Goal: Transaction & Acquisition: Purchase product/service

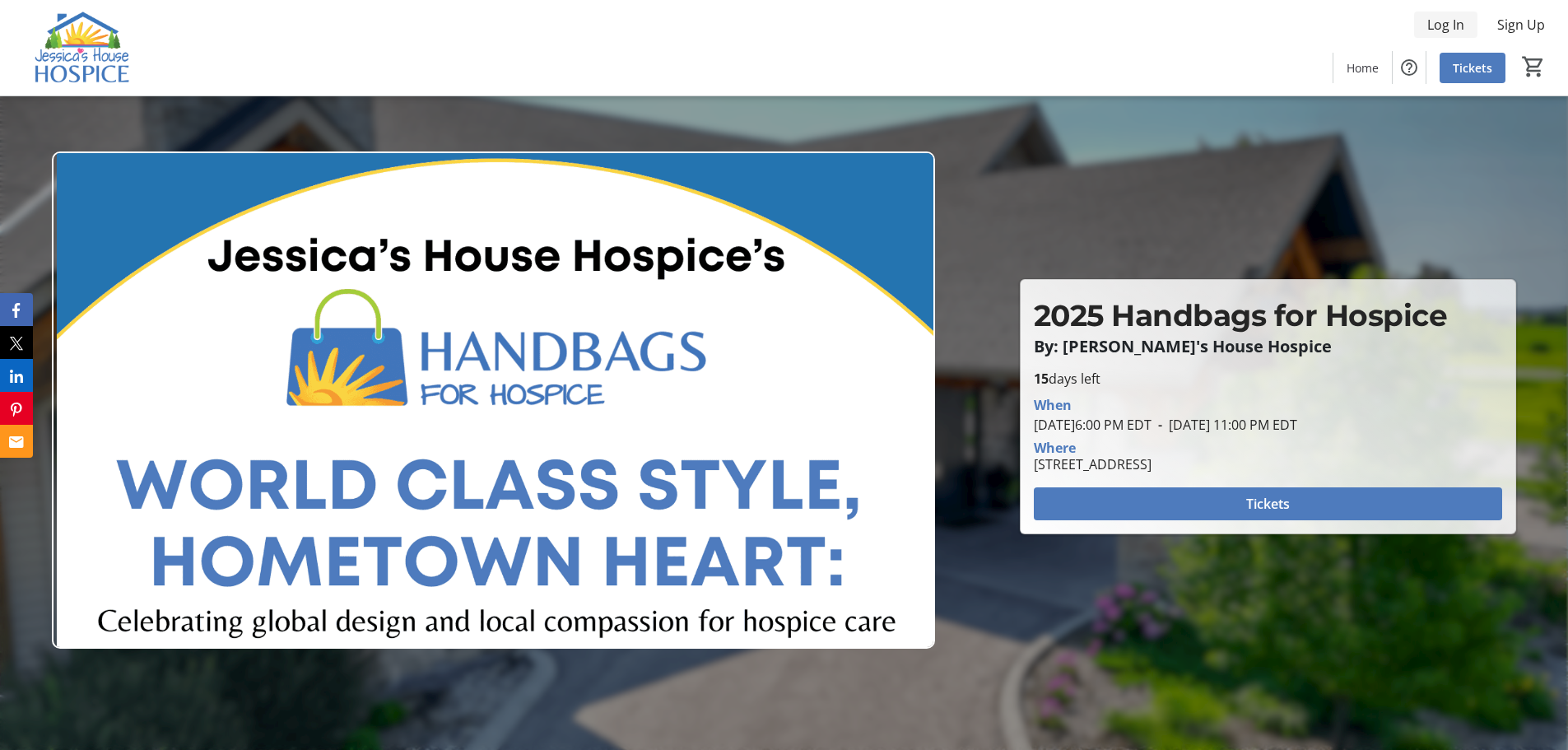
click at [1453, 25] on span "Log In" at bounding box center [1446, 25] width 37 height 20
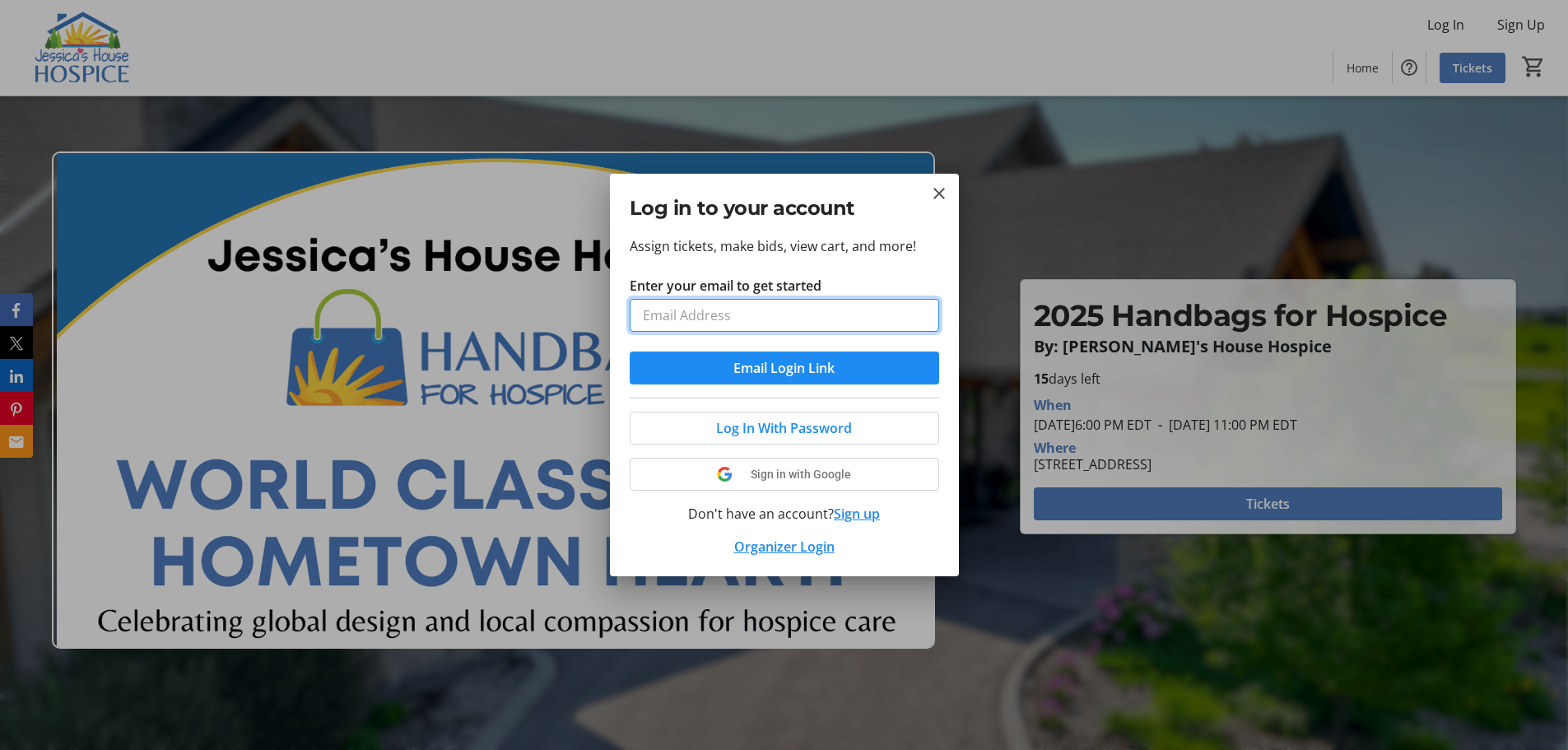
click at [763, 315] on input "Enter your email to get started" at bounding box center [784, 315] width 310 height 33
type input "[EMAIL_ADDRESS][DOMAIN_NAME]"
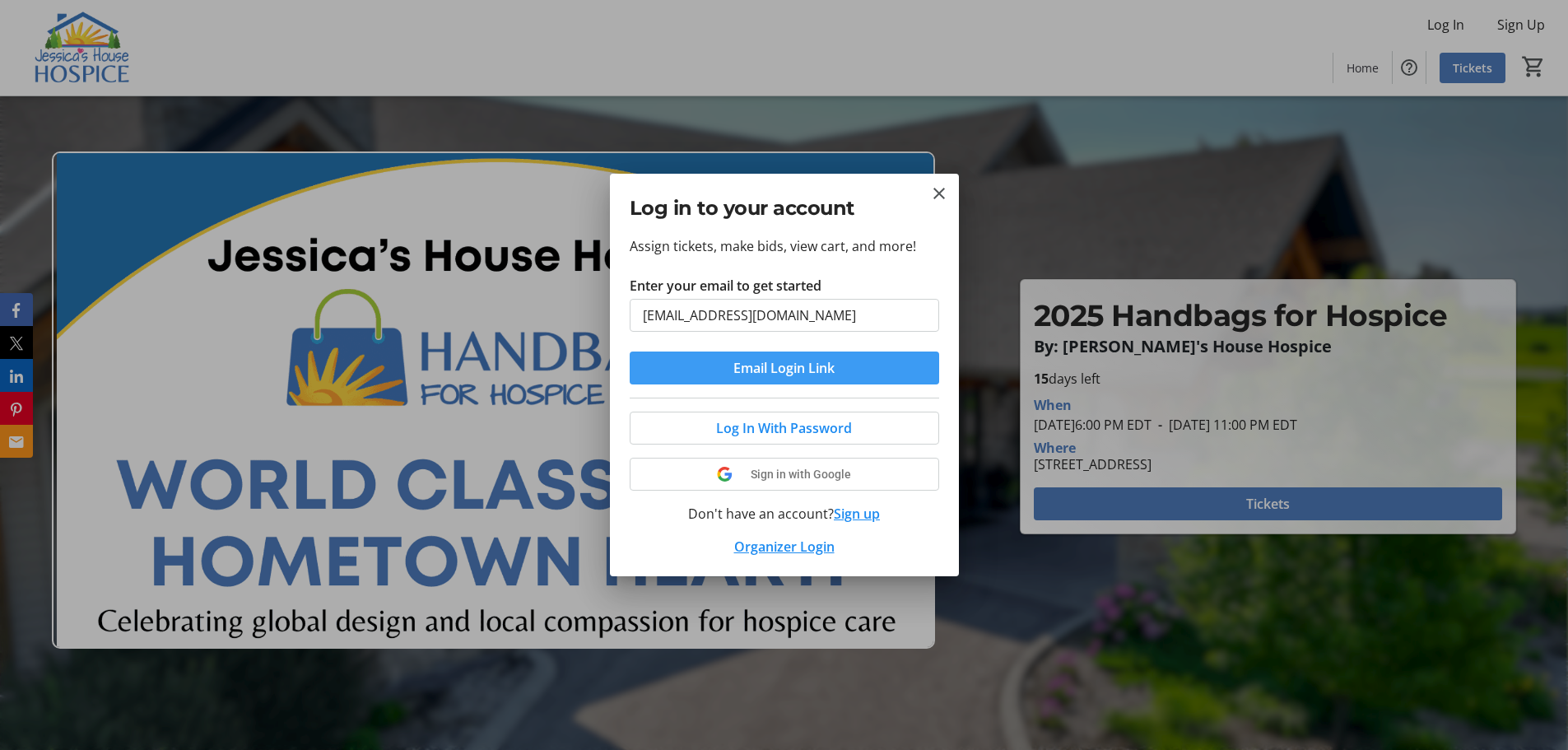
click at [780, 365] on span "Email Login Link" at bounding box center [784, 368] width 102 height 20
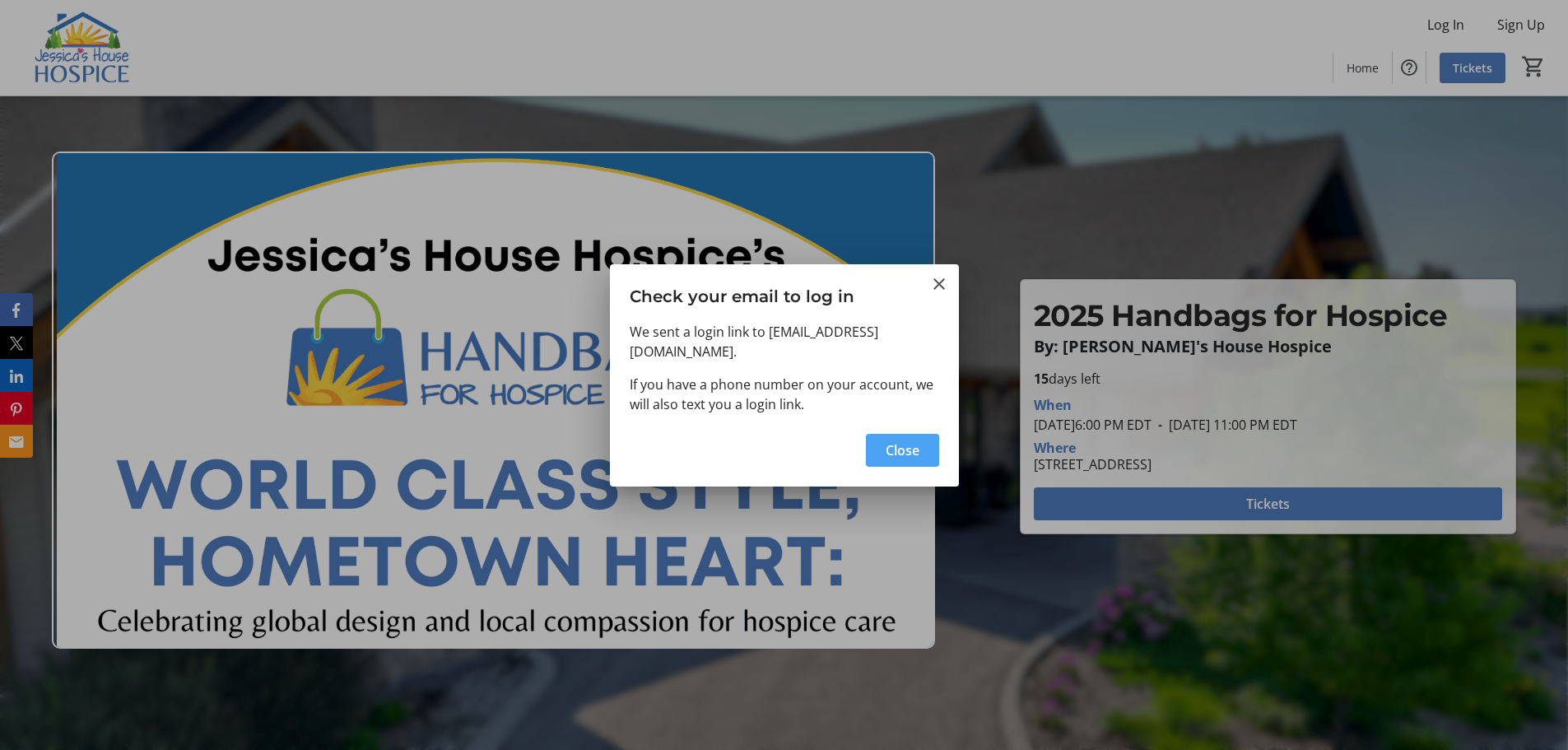
click at [893, 430] on span "button" at bounding box center [902, 450] width 73 height 39
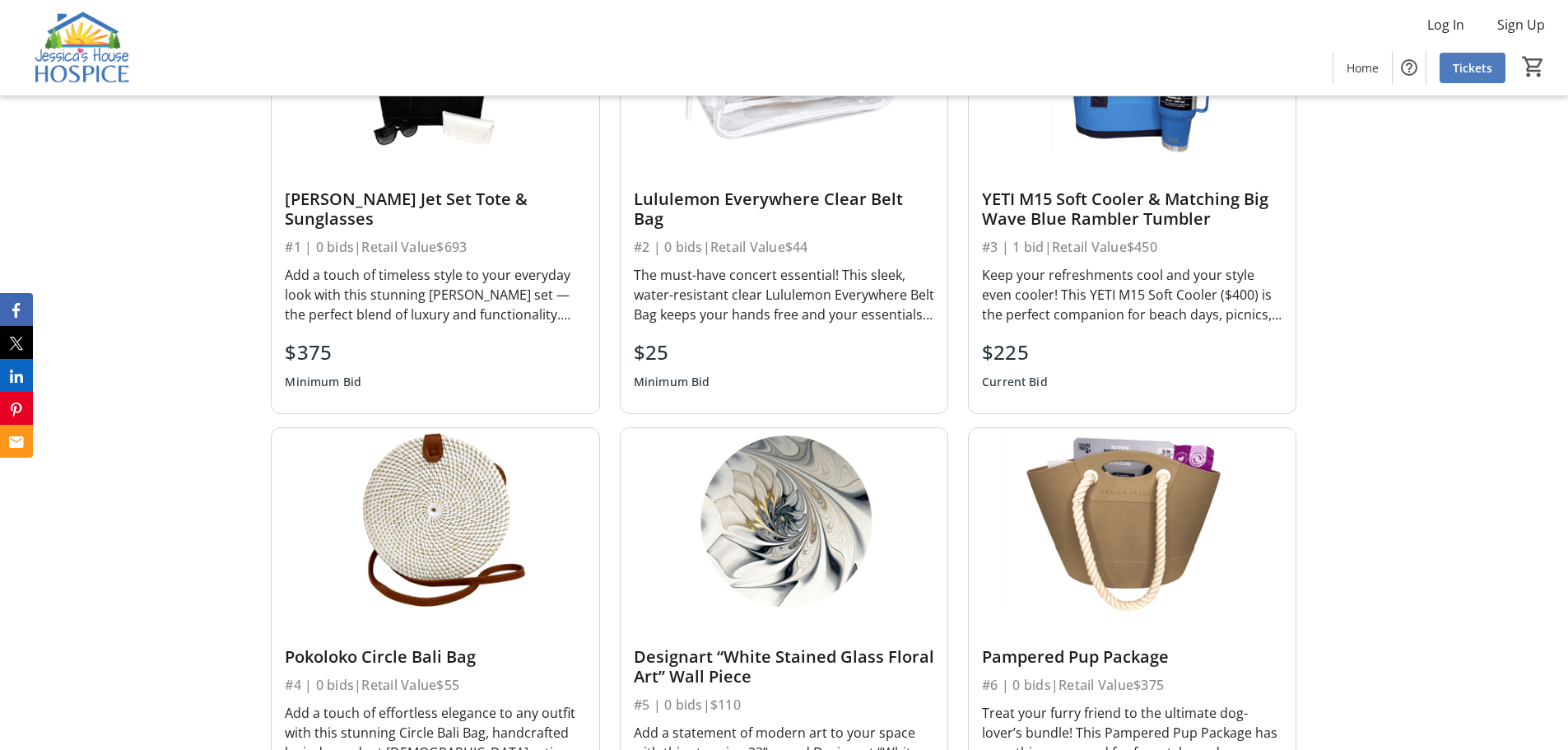
scroll to position [1398, 0]
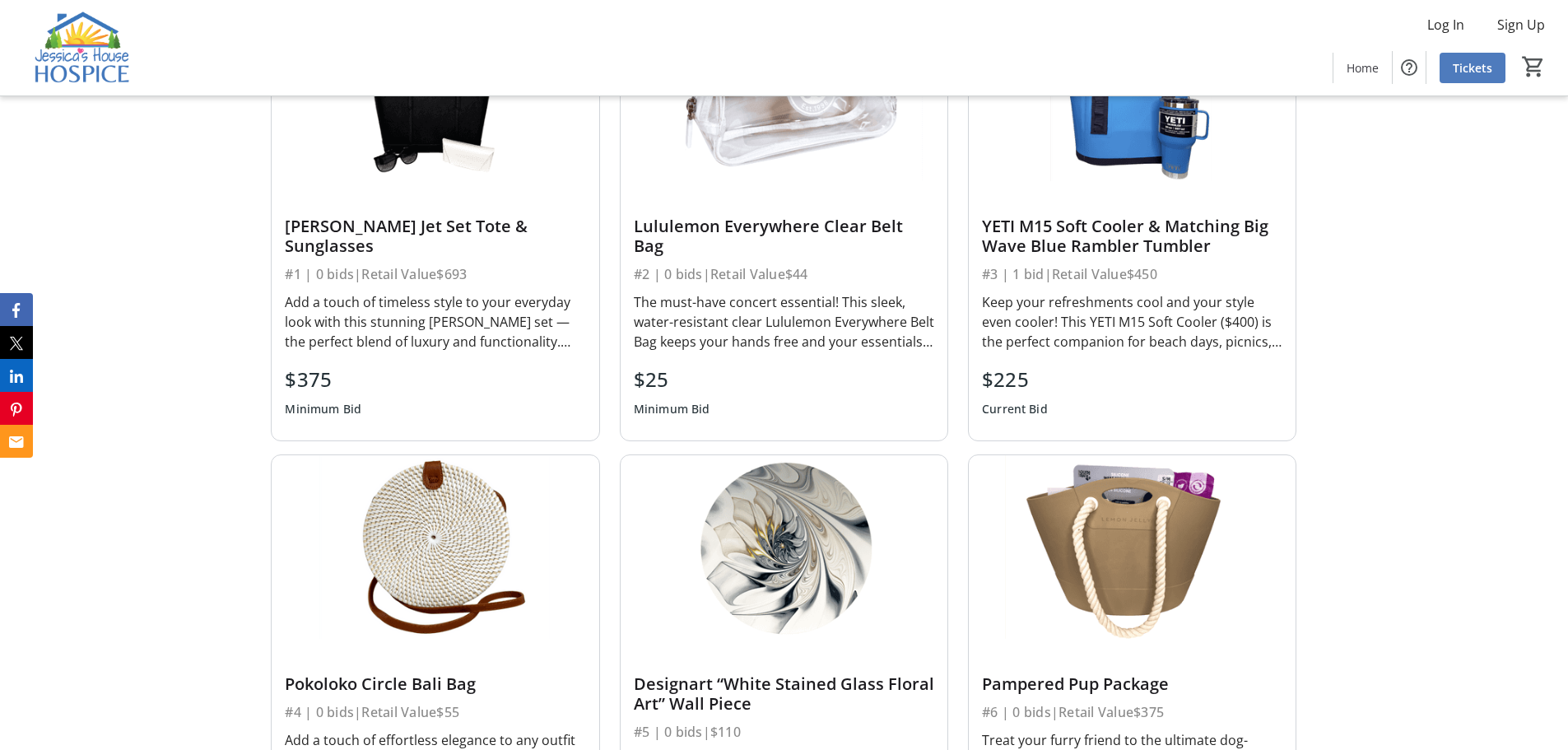
click at [1105, 240] on div "YETI M15 Soft Cooler & Matching Big Wave Blue Rambler Tumbler" at bounding box center [1132, 236] width 301 height 39
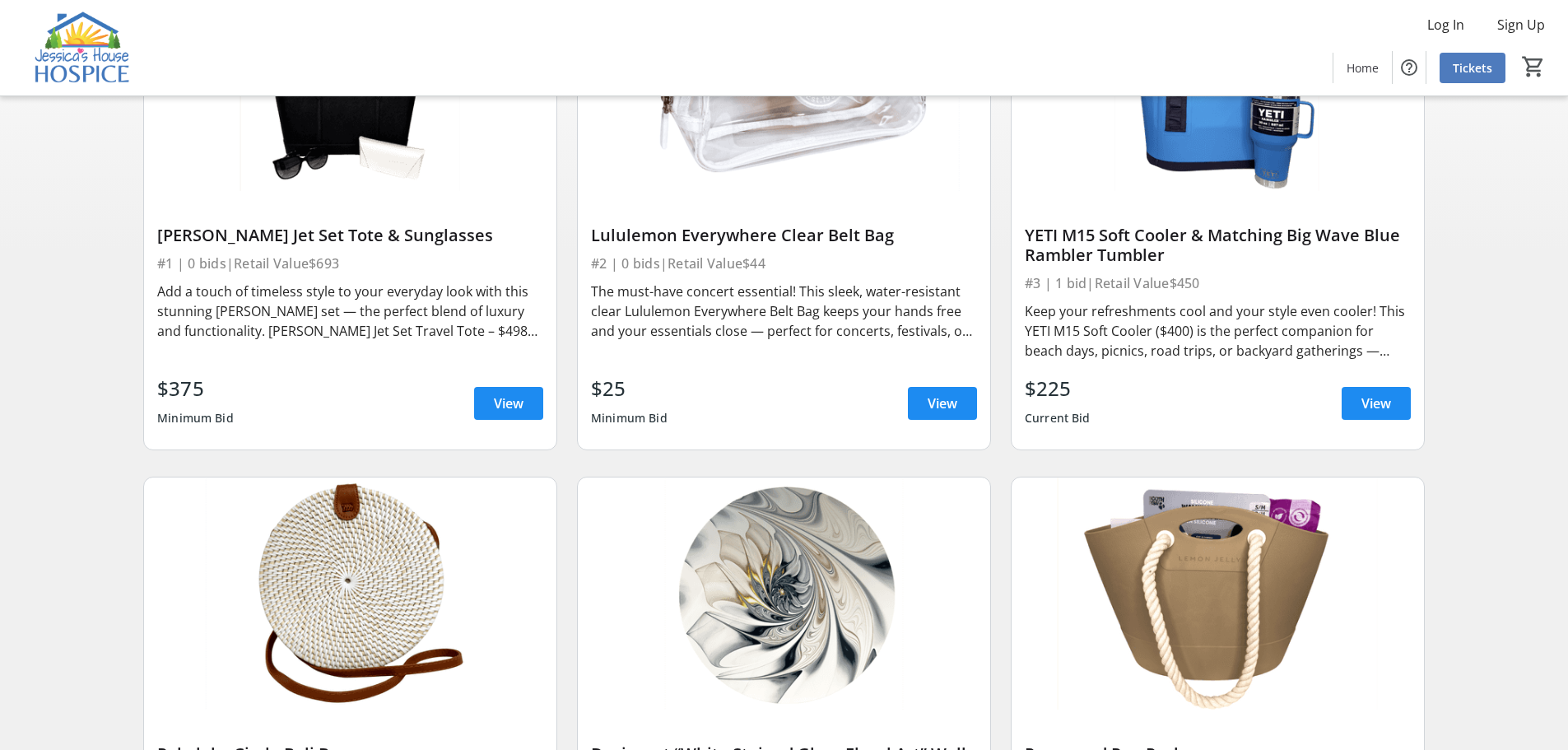
scroll to position [247, 0]
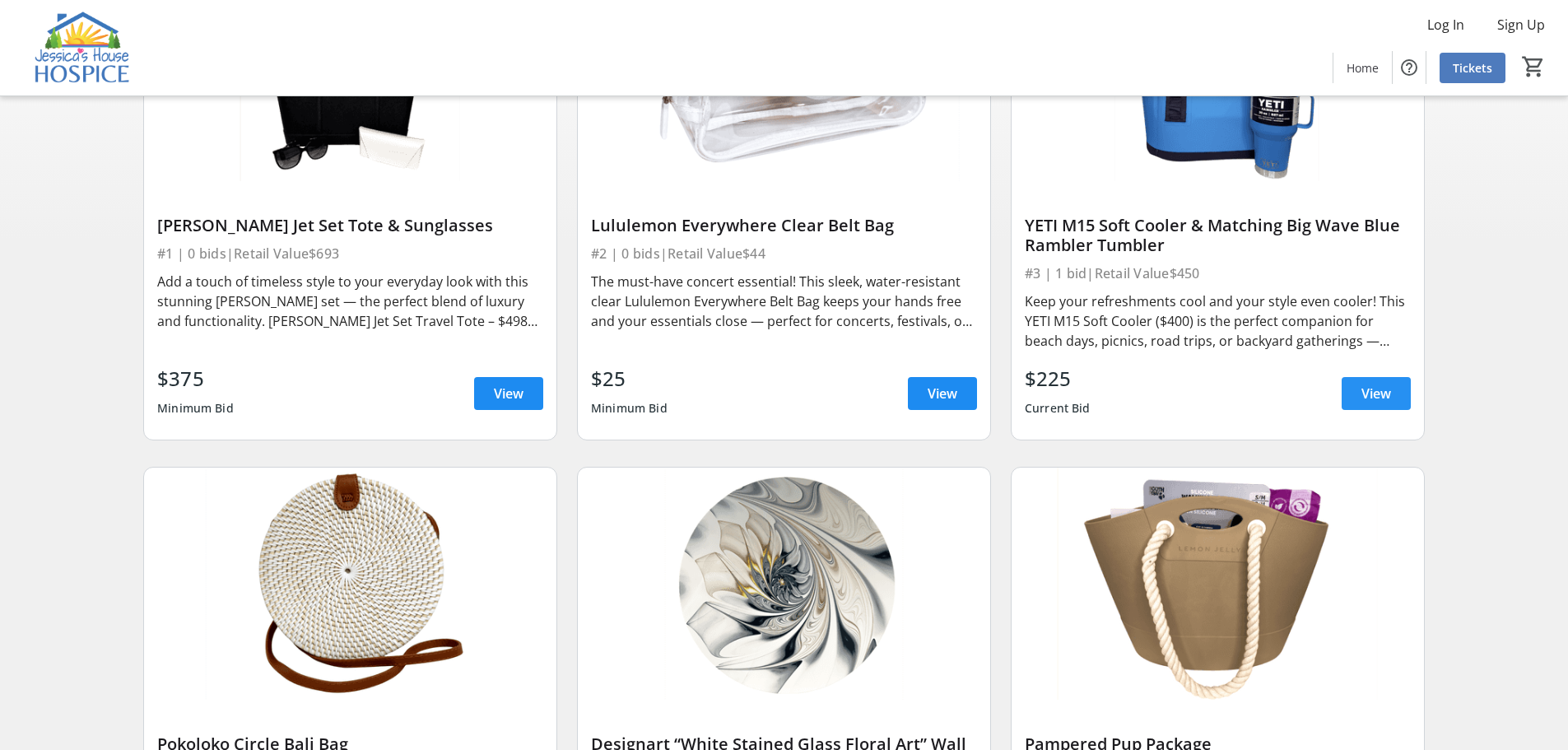
click at [1376, 397] on span "View" at bounding box center [1376, 393] width 29 height 20
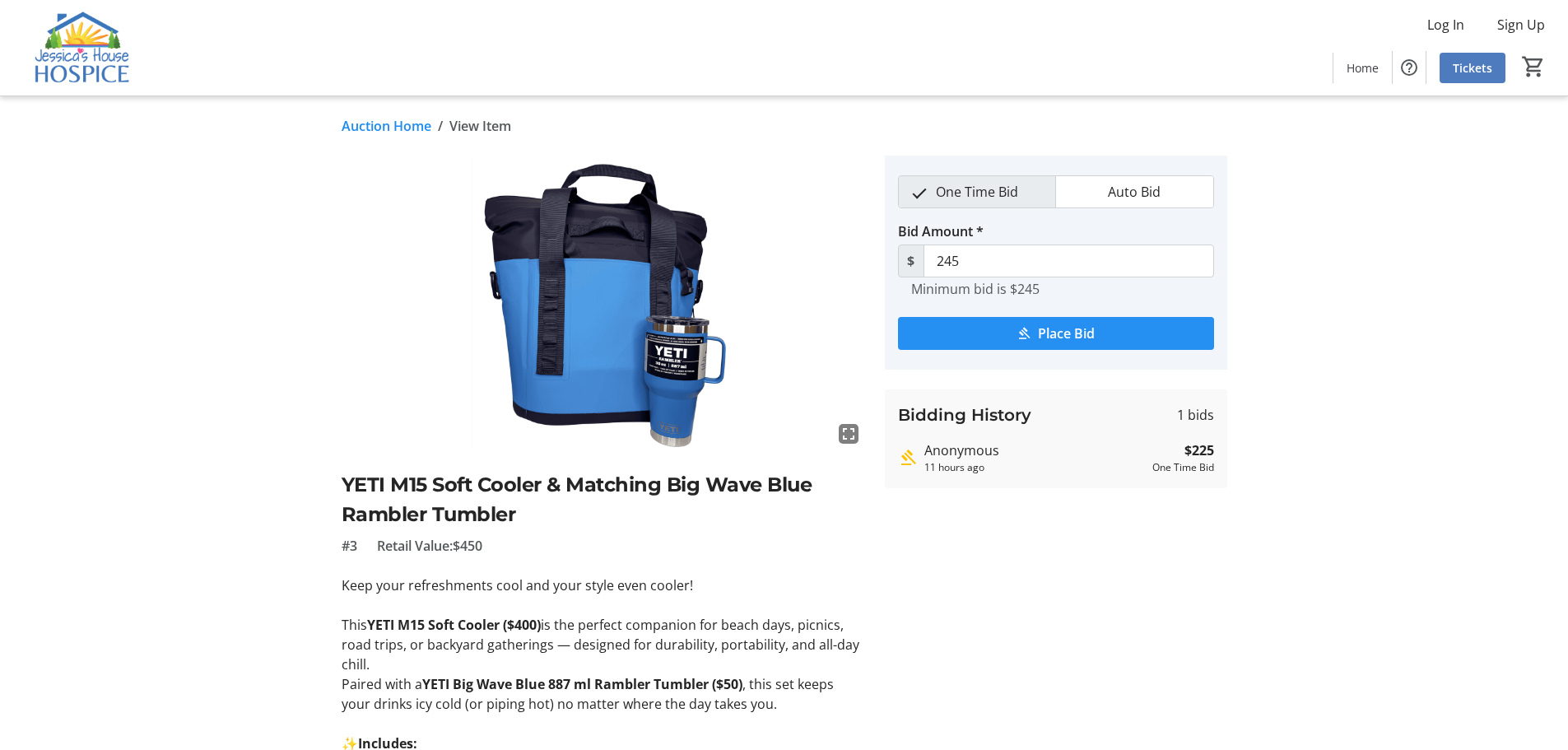
click at [1052, 332] on span "Place Bid" at bounding box center [1067, 333] width 57 height 20
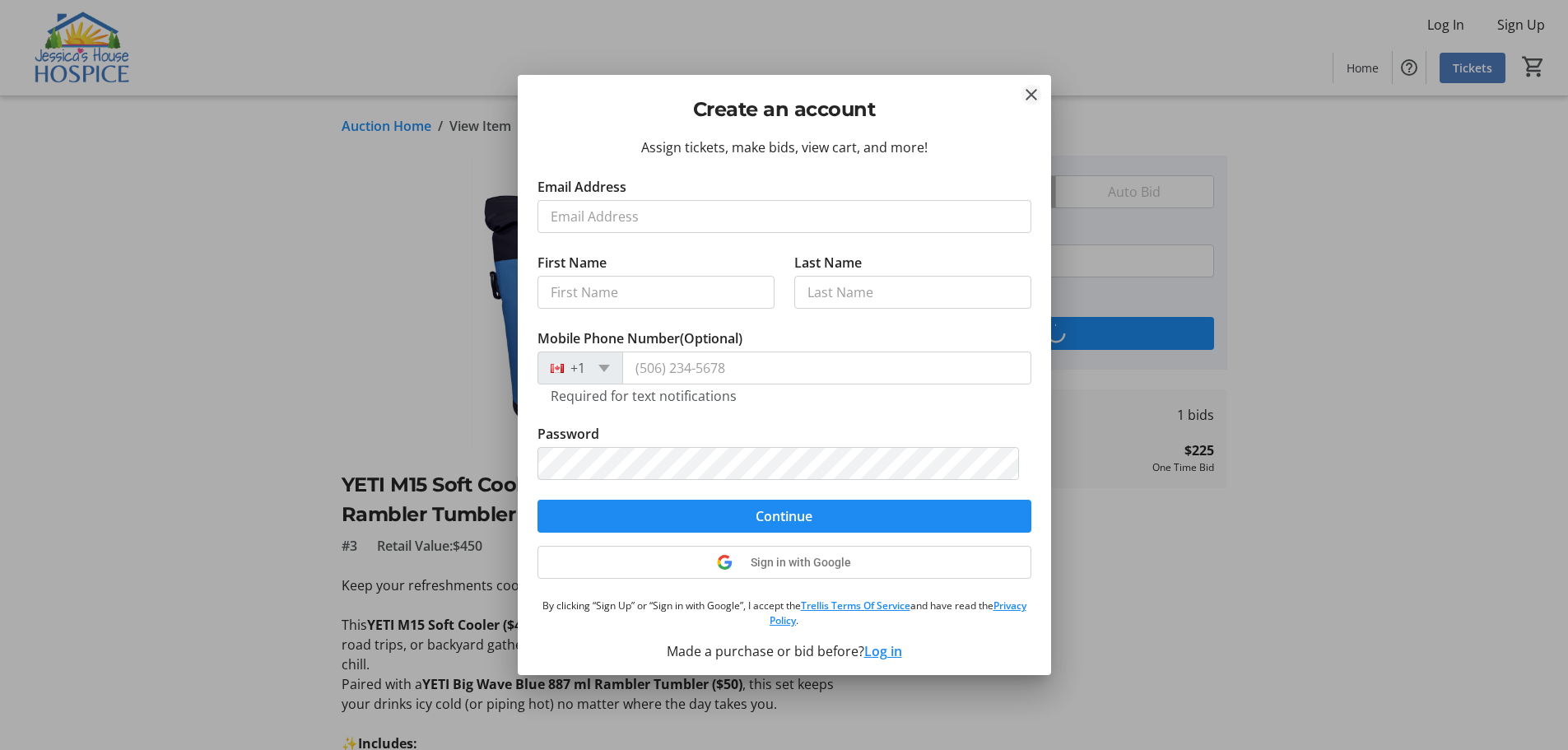
click at [1037, 87] on mat-icon "Close" at bounding box center [1032, 95] width 20 height 20
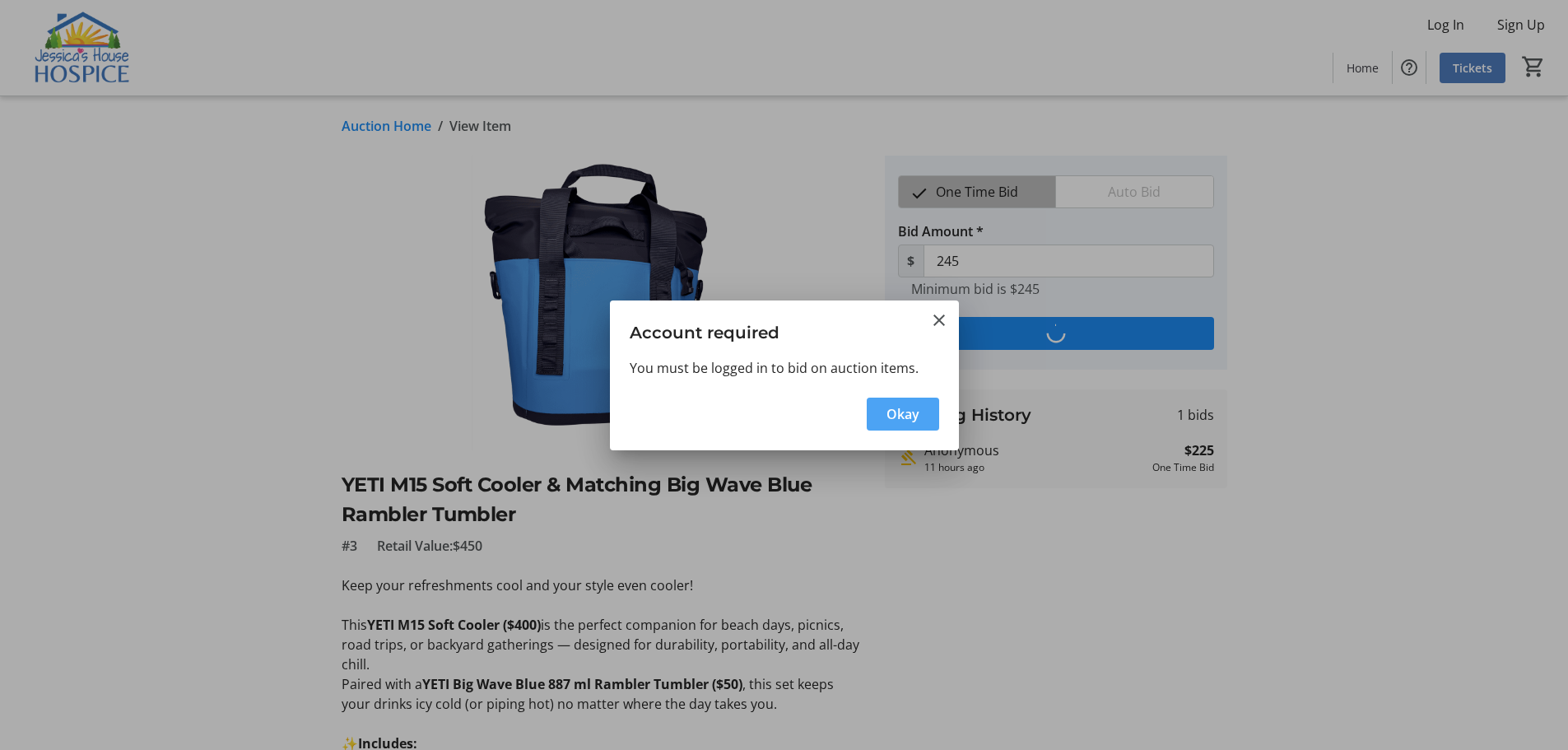
click at [917, 415] on span "Okay" at bounding box center [902, 414] width 33 height 20
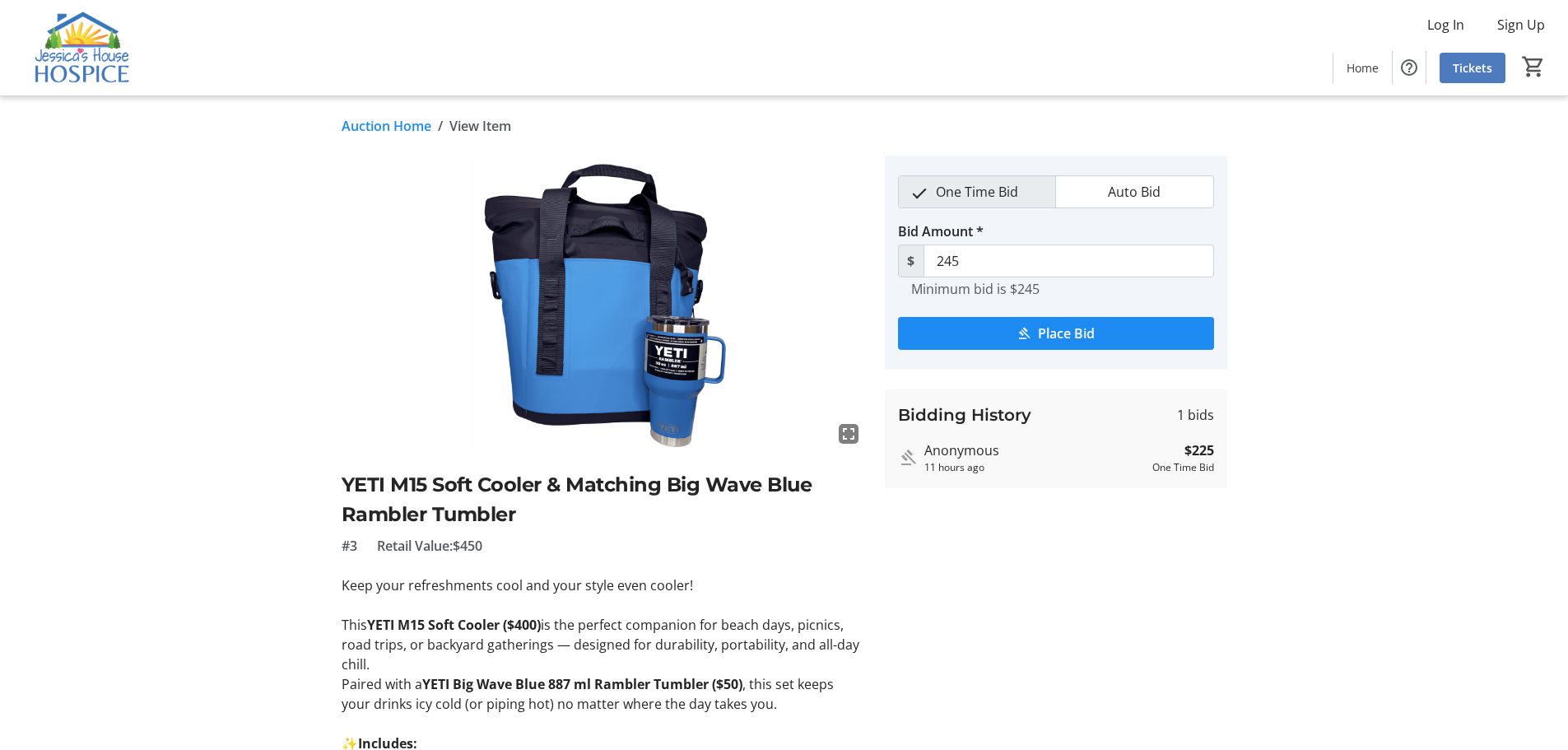
type input "265"
